Goal: Find specific page/section: Find specific page/section

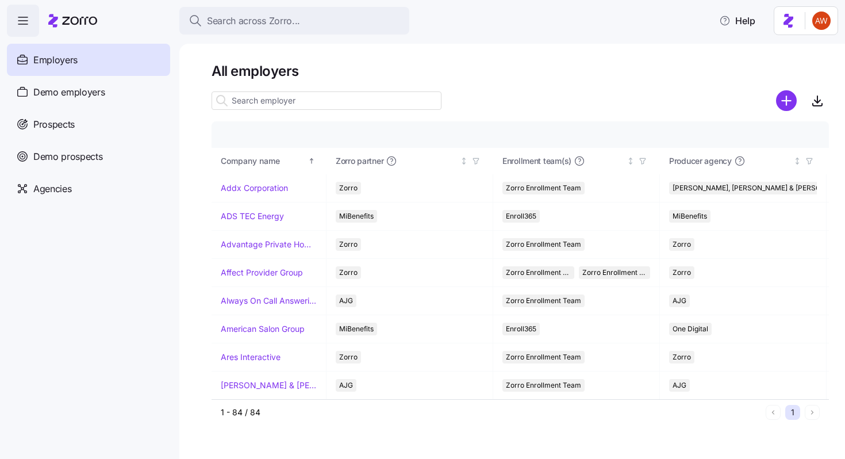
click at [286, 103] on input at bounding box center [327, 100] width 230 height 18
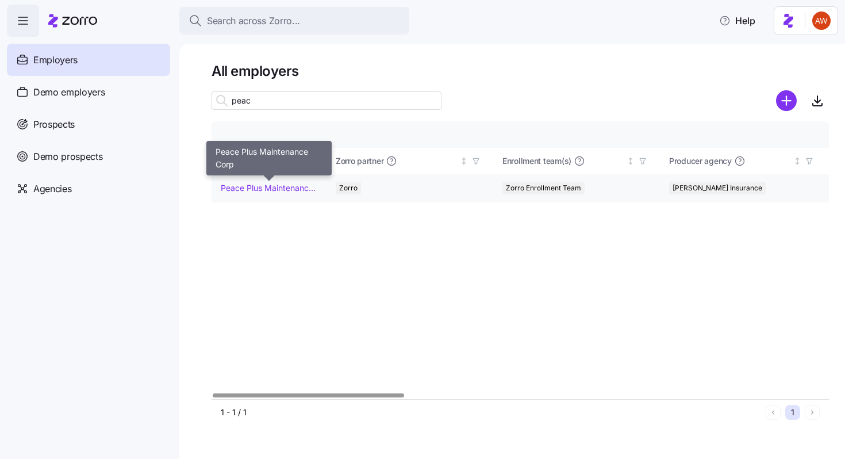
type input "peac"
click at [291, 191] on link "Peace Plus Maintenance Corp" at bounding box center [269, 187] width 96 height 11
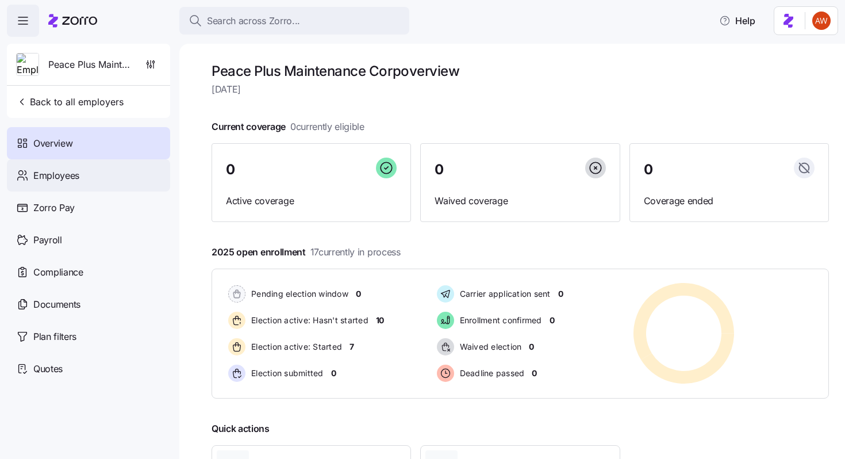
click at [97, 174] on div "Employees" at bounding box center [88, 175] width 163 height 32
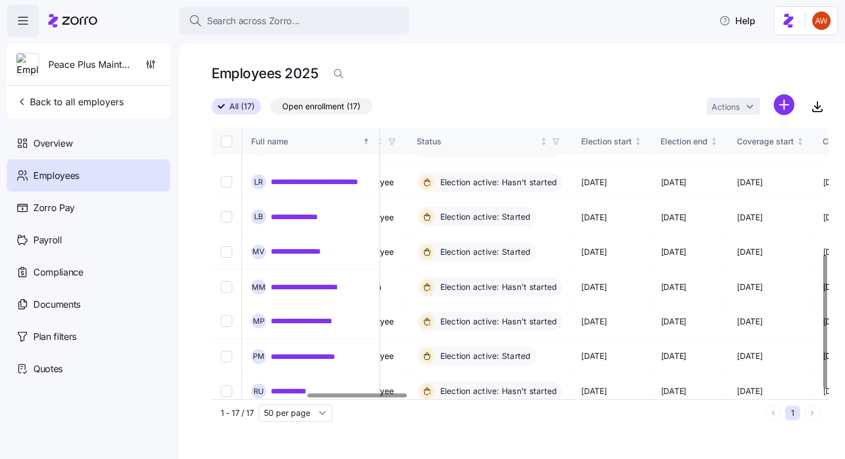
scroll to position [259, 586]
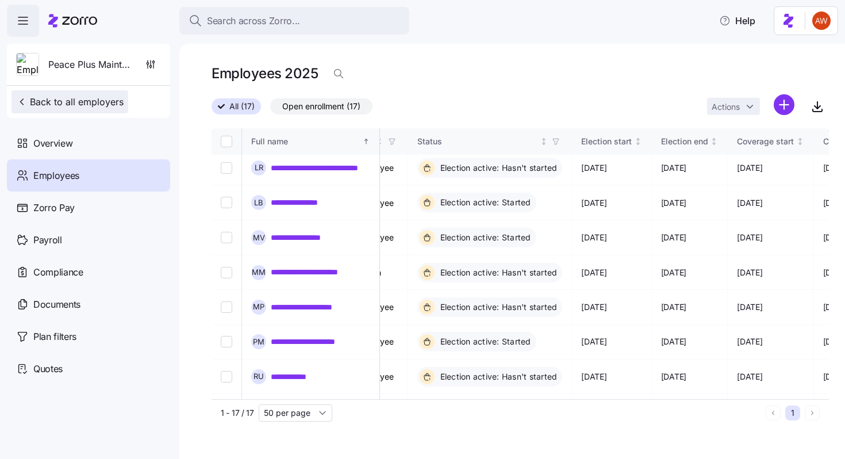
click at [112, 97] on span "Back to all employers" at bounding box center [69, 102] width 107 height 14
